Goal: Navigation & Orientation: Go to known website

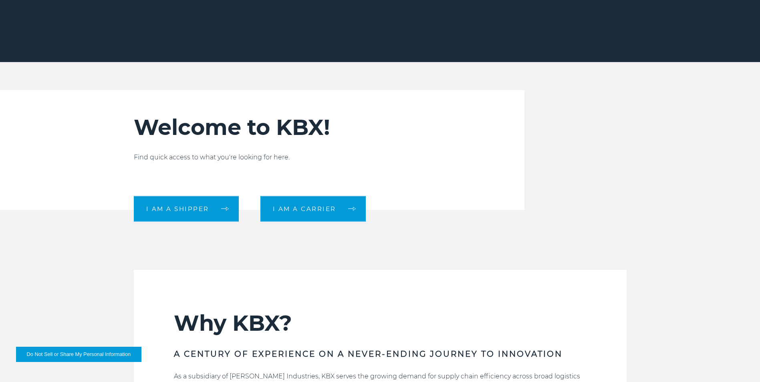
scroll to position [200, 0]
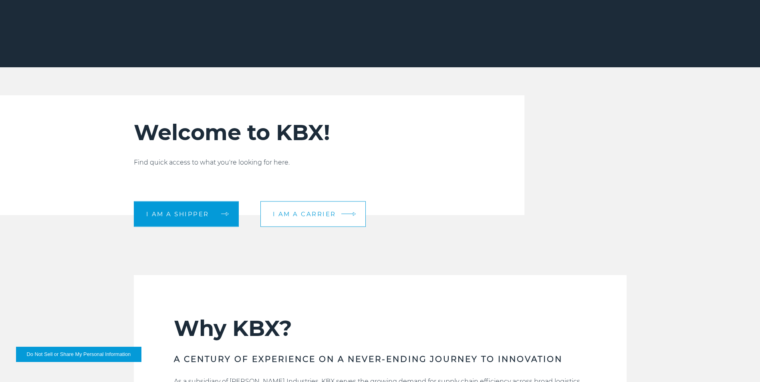
click at [331, 212] on span "I am a carrier" at bounding box center [304, 214] width 63 height 6
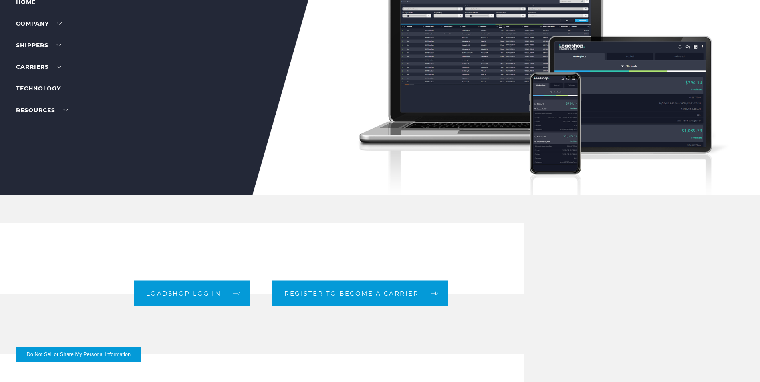
scroll to position [80, 0]
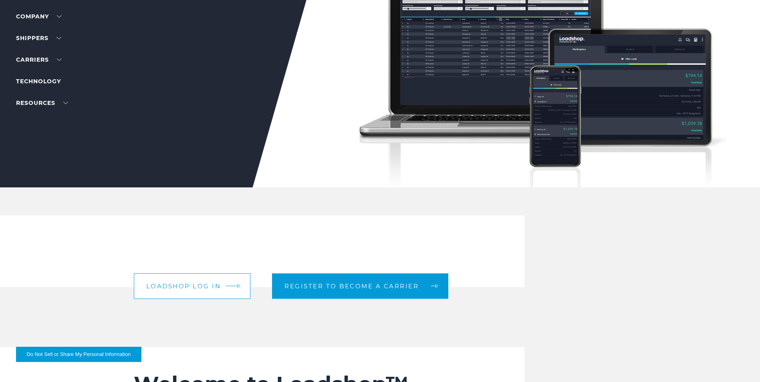
click at [234, 285] on link "Loadshop log in" at bounding box center [192, 286] width 117 height 26
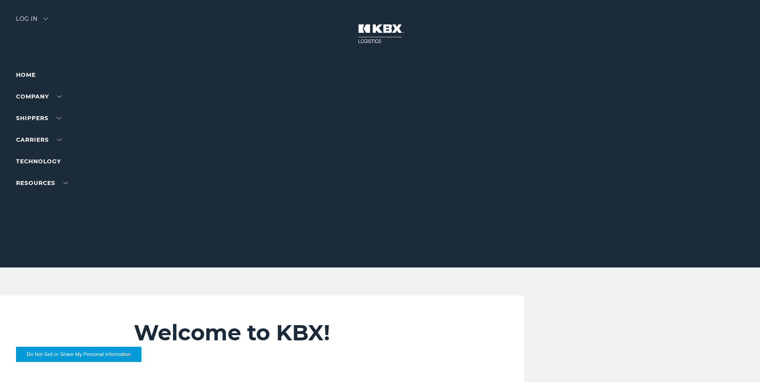
click at [30, 18] on div "Log in" at bounding box center [32, 22] width 32 height 12
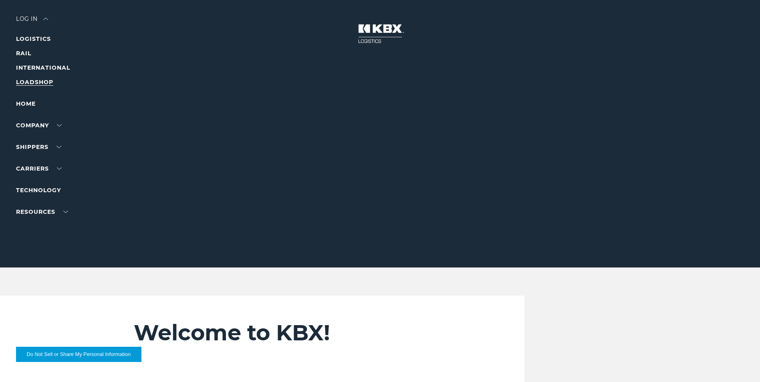
click at [33, 85] on link "LOADSHOP" at bounding box center [34, 82] width 37 height 7
